Goal: Understand process/instructions: Learn how to perform a task or action

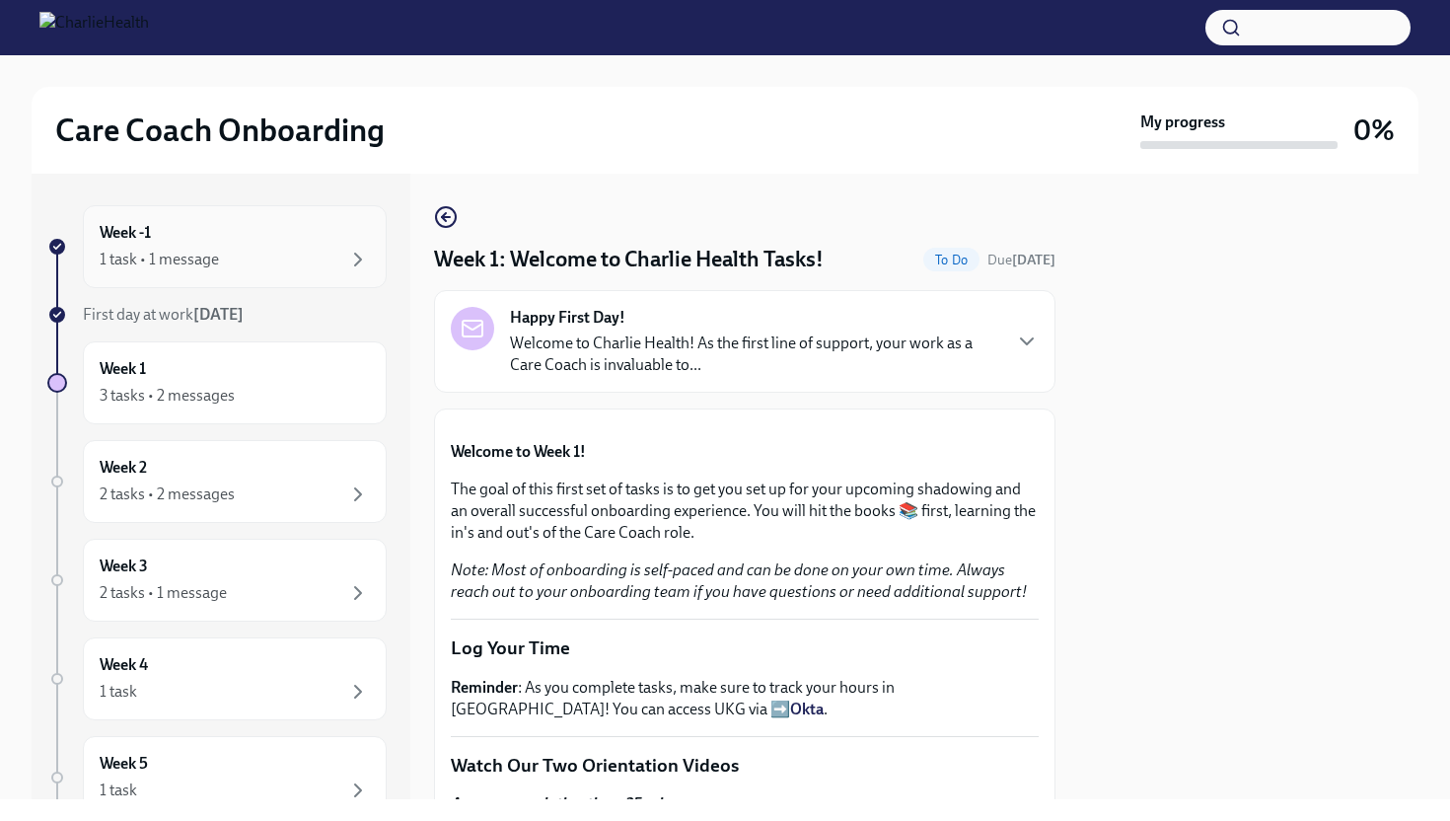
click at [193, 238] on div "Week -1 1 task • 1 message" at bounding box center [235, 246] width 270 height 49
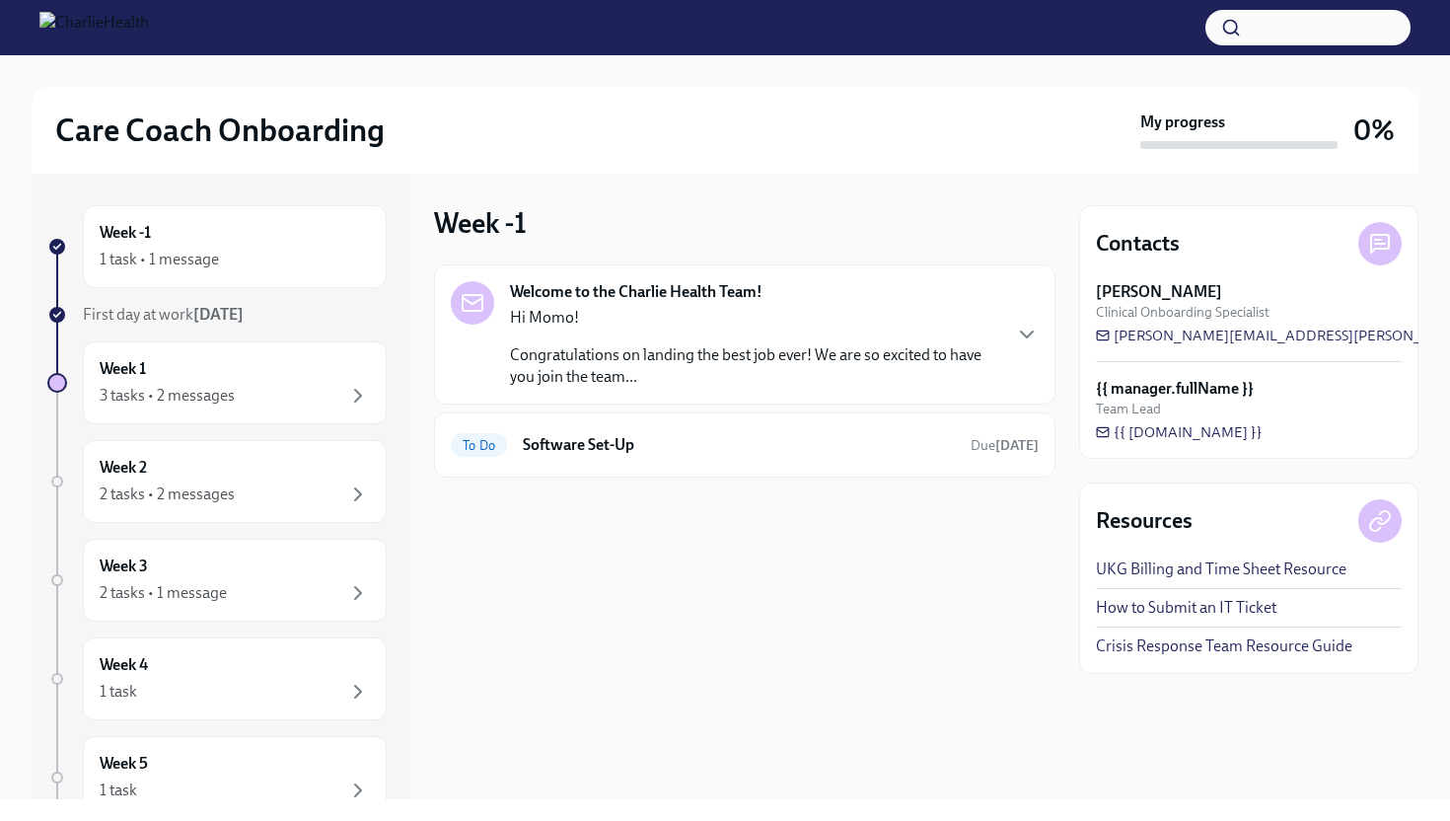
click at [674, 335] on div "Hi Momo! Congratulations on landing the best job ever! We are so excited to hav…" at bounding box center [754, 347] width 489 height 81
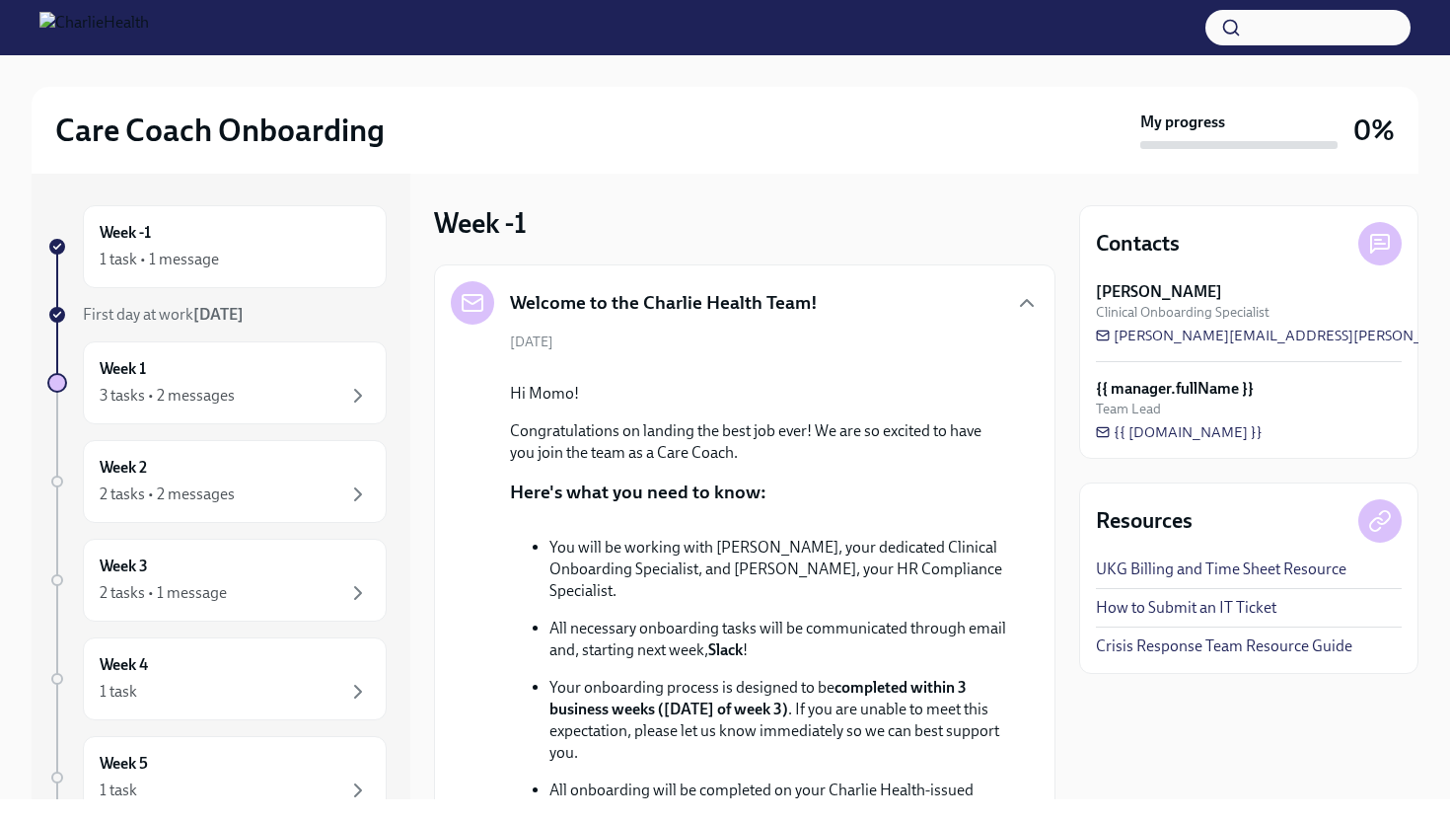
click at [1021, 284] on div "Welcome to the Charlie Health Team!" at bounding box center [745, 302] width 588 height 43
click at [1024, 305] on icon "button" at bounding box center [1027, 303] width 24 height 24
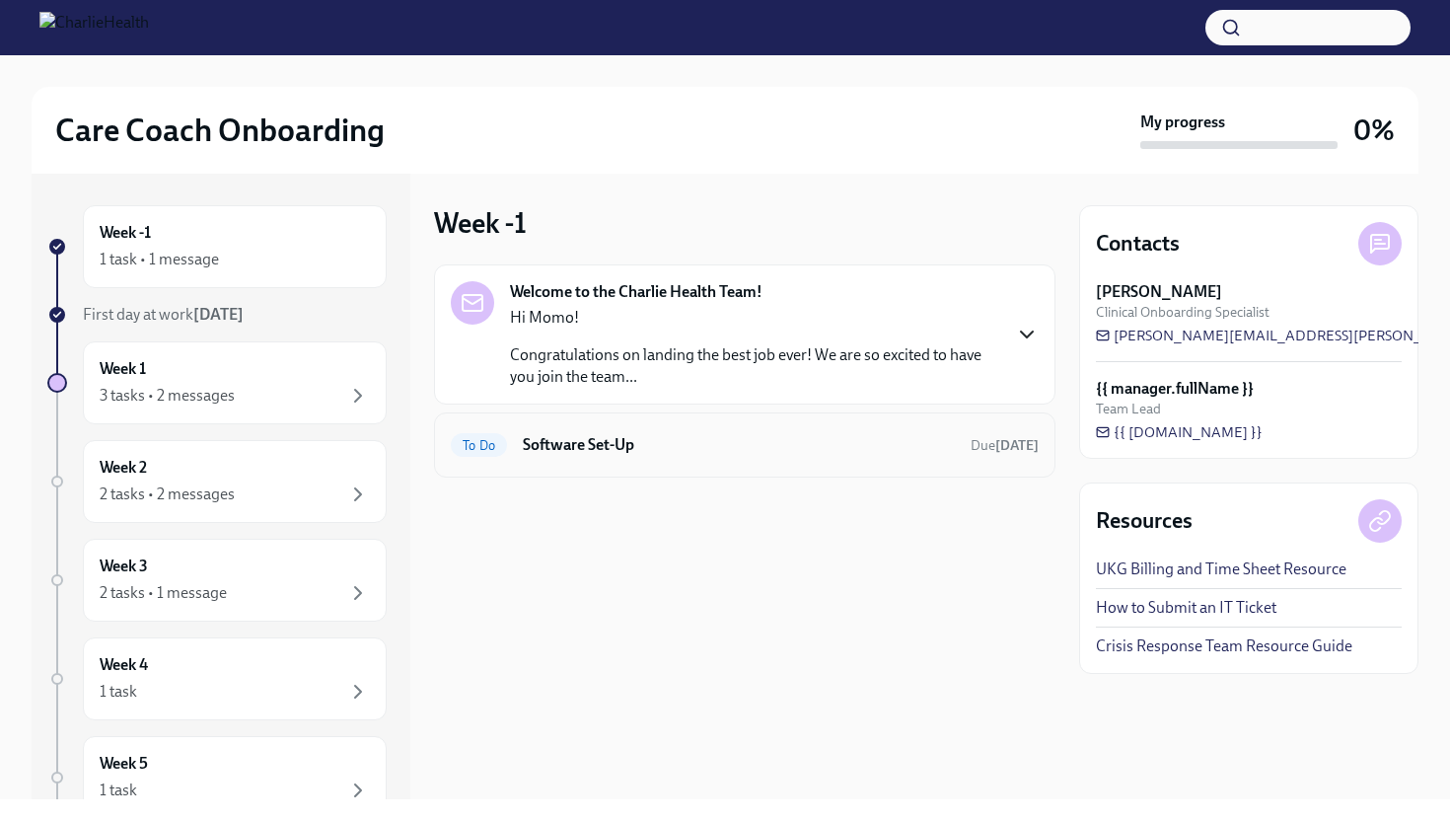
click at [999, 456] on div "To Do Software Set-Up Due [DATE]" at bounding box center [745, 445] width 588 height 32
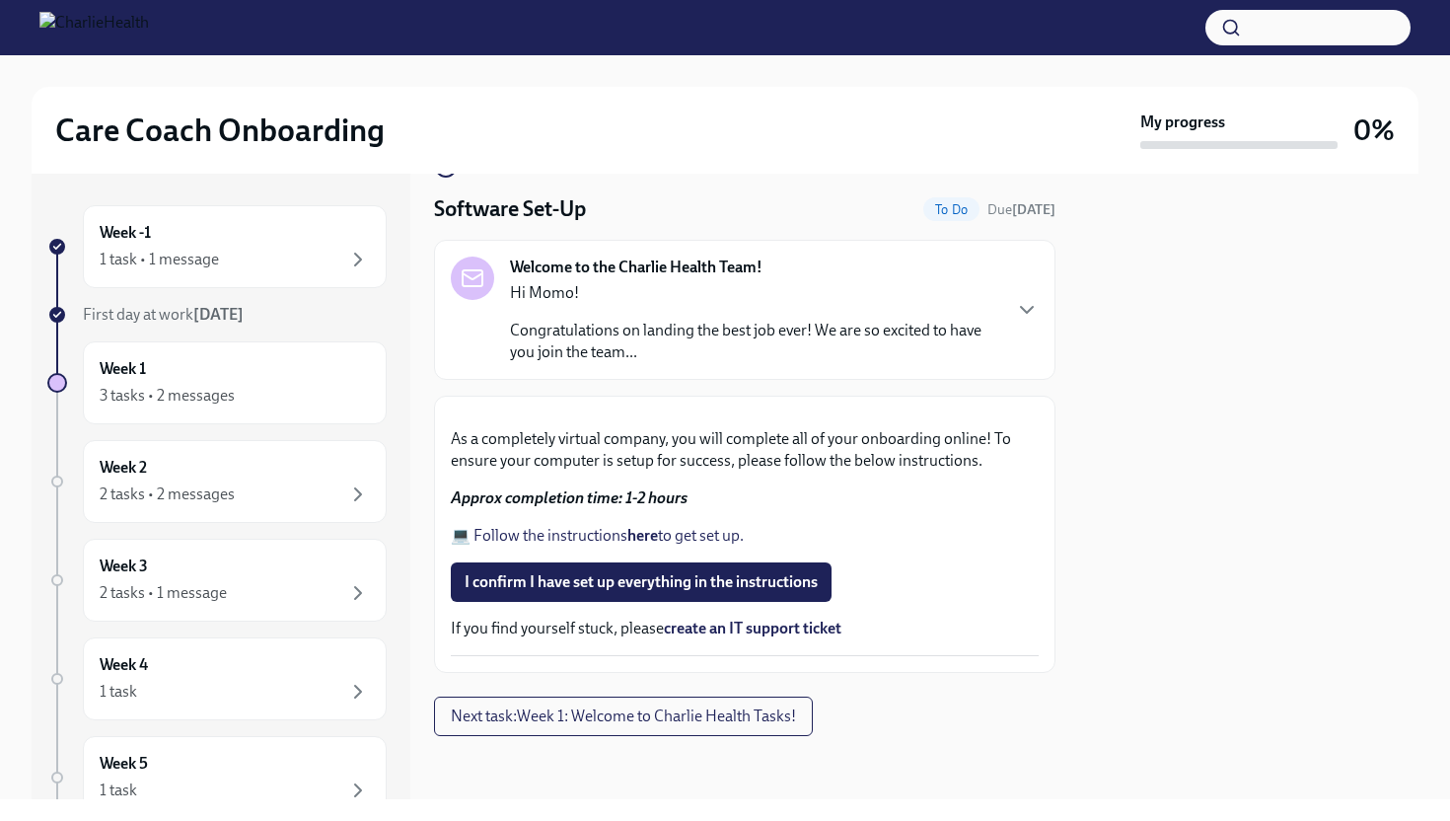
scroll to position [443, 0]
click at [633, 531] on strong "here" at bounding box center [642, 535] width 31 height 19
